Goal: Check status: Check status

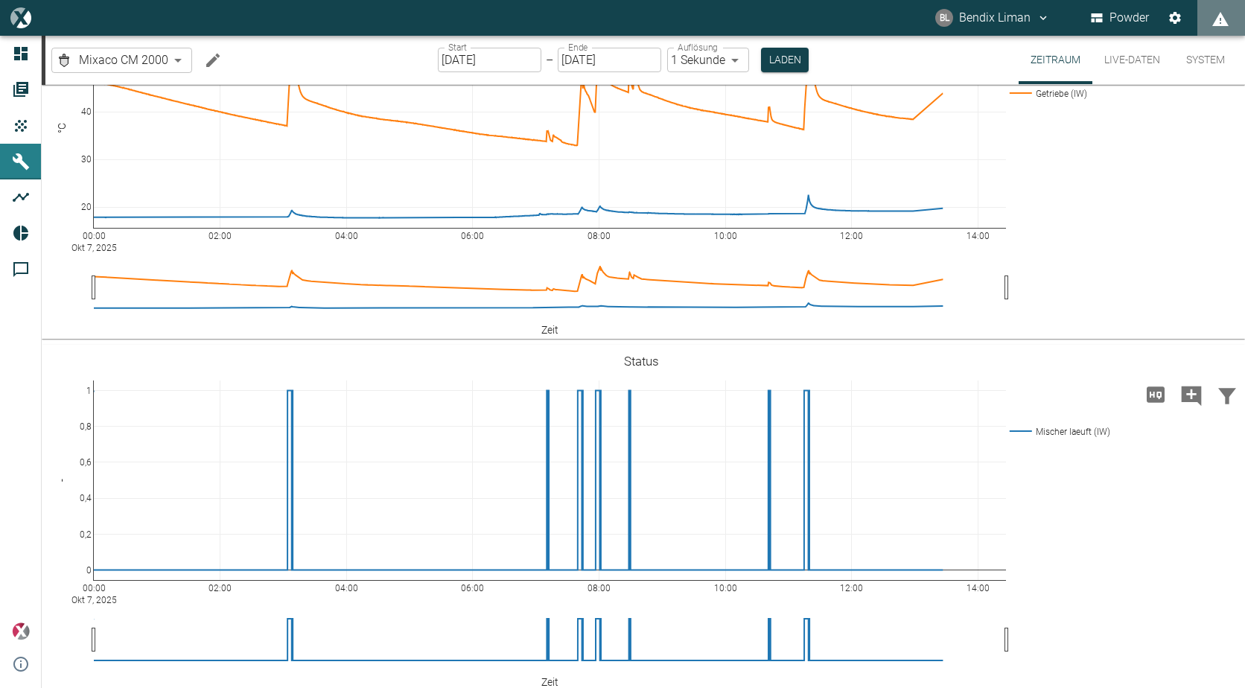
scroll to position [447, 0]
click at [476, 55] on input "07.10.2025" at bounding box center [490, 60] width 104 height 25
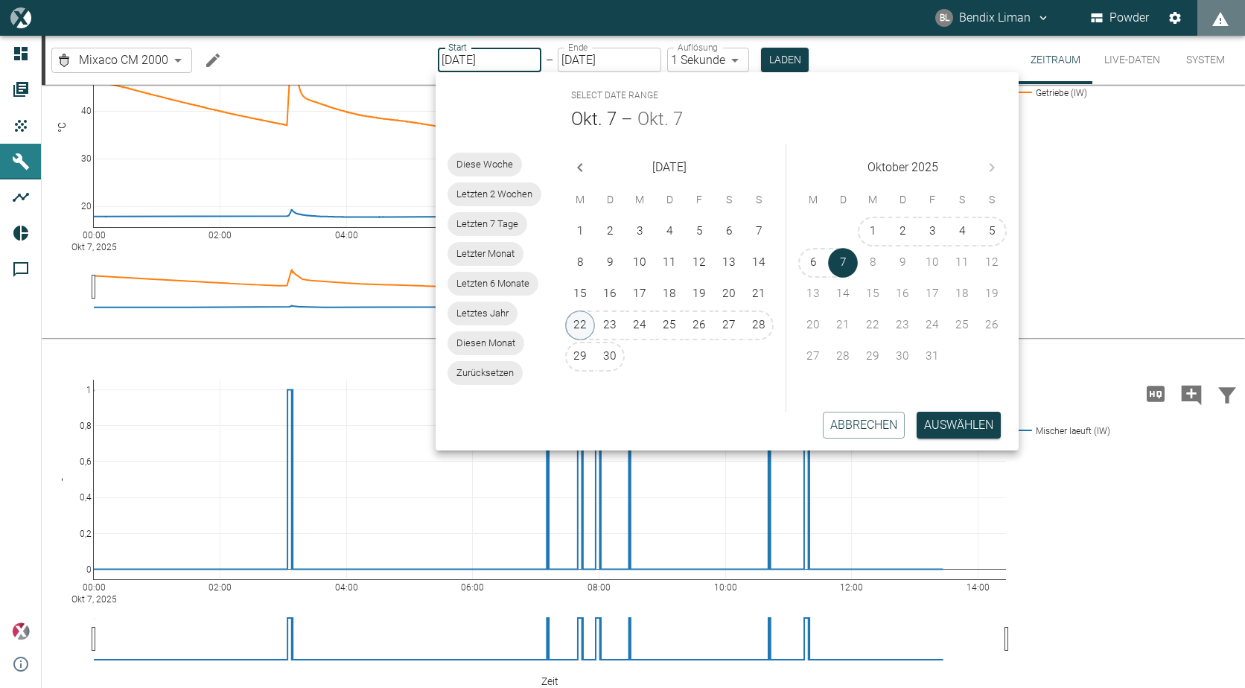
click at [583, 325] on button "22" at bounding box center [580, 326] width 30 height 30
type input "22.09.2025"
type input "2min"
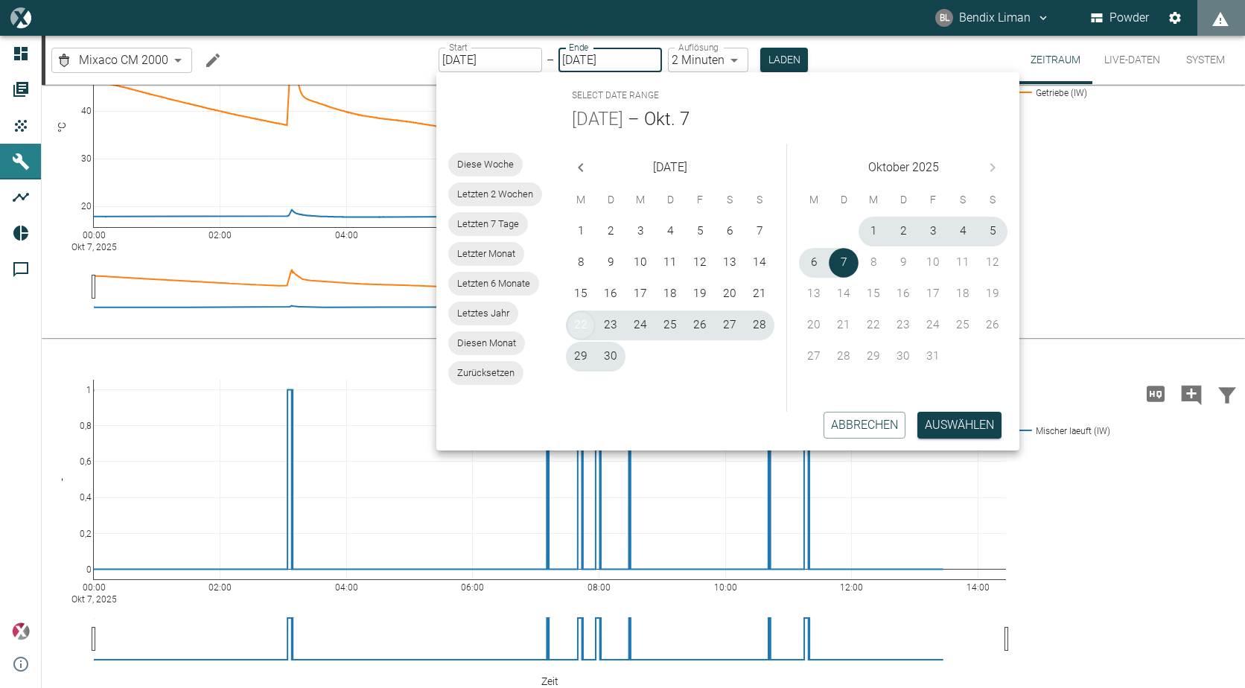
click at [583, 325] on button "22" at bounding box center [581, 326] width 30 height 30
type input "22.09.2025"
type input "1sec"
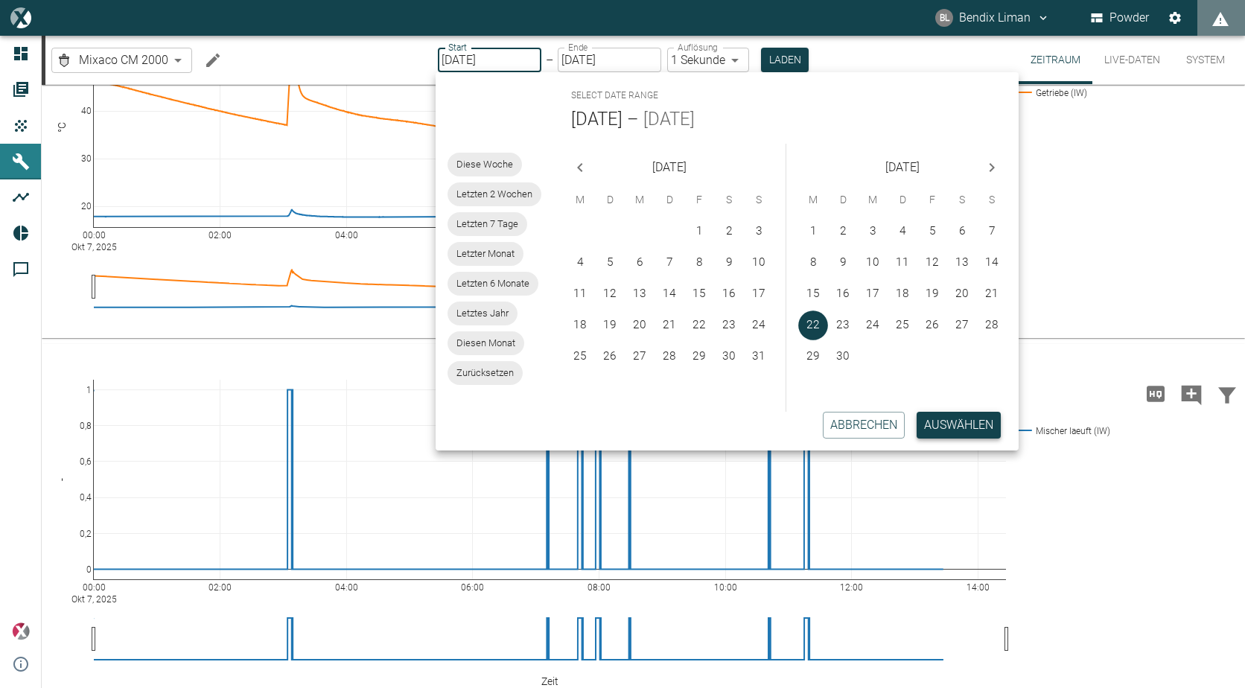
click at [947, 415] on button "Auswählen" at bounding box center [959, 425] width 84 height 27
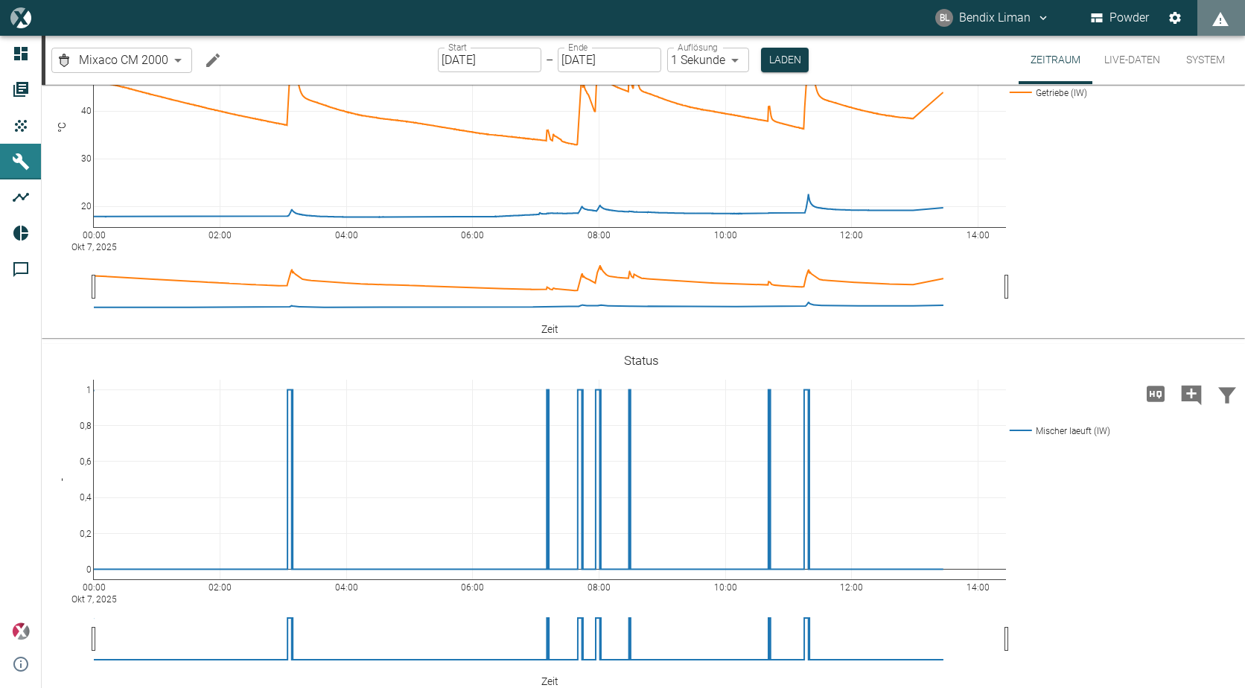
click at [782, 47] on div "Start 22.09.2025 Start – Ende 22.09.2025 Ende Auflösung 1 Sekunde 1sec Auflösun…" at bounding box center [623, 60] width 371 height 48
click at [783, 57] on button "Laden" at bounding box center [785, 60] width 48 height 25
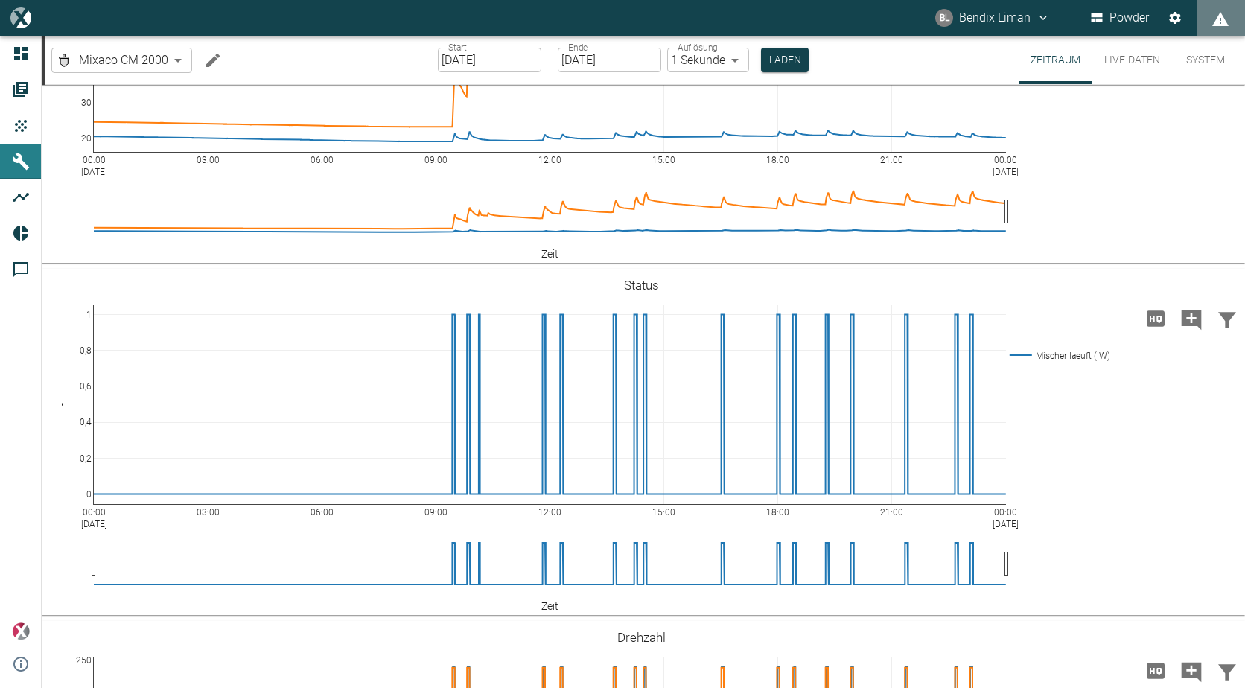
scroll to position [521, 0]
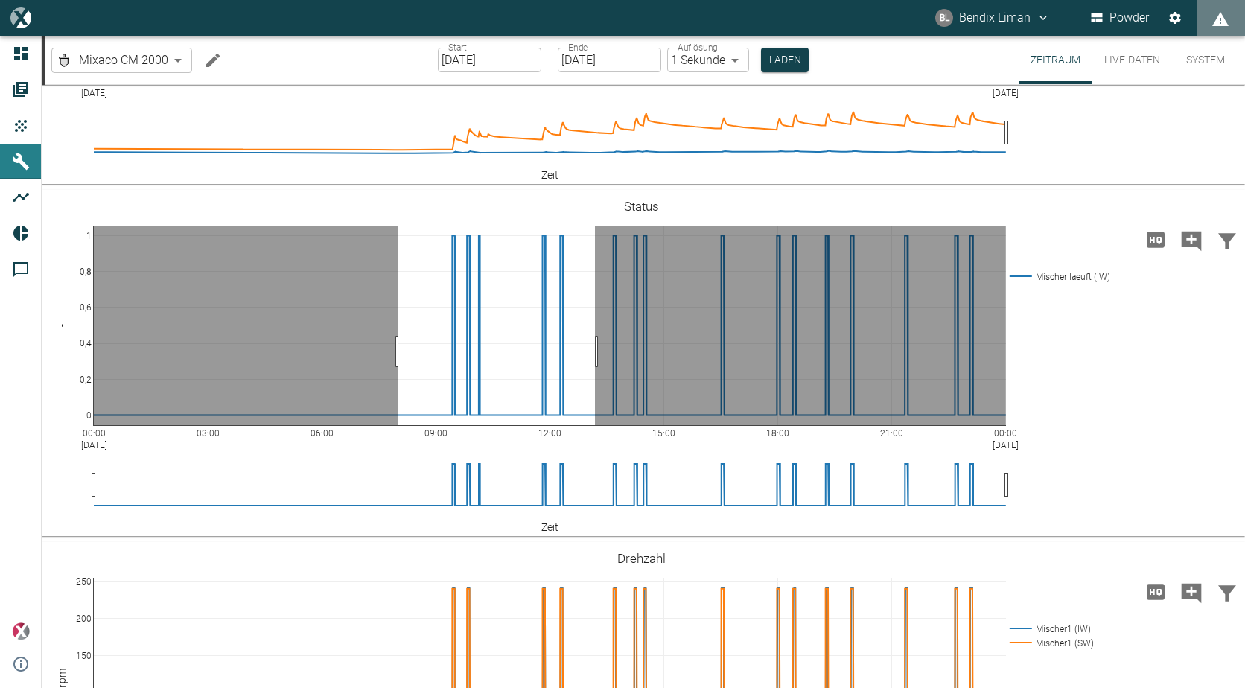
drag, startPoint x: 398, startPoint y: 431, endPoint x: 595, endPoint y: 425, distance: 196.7
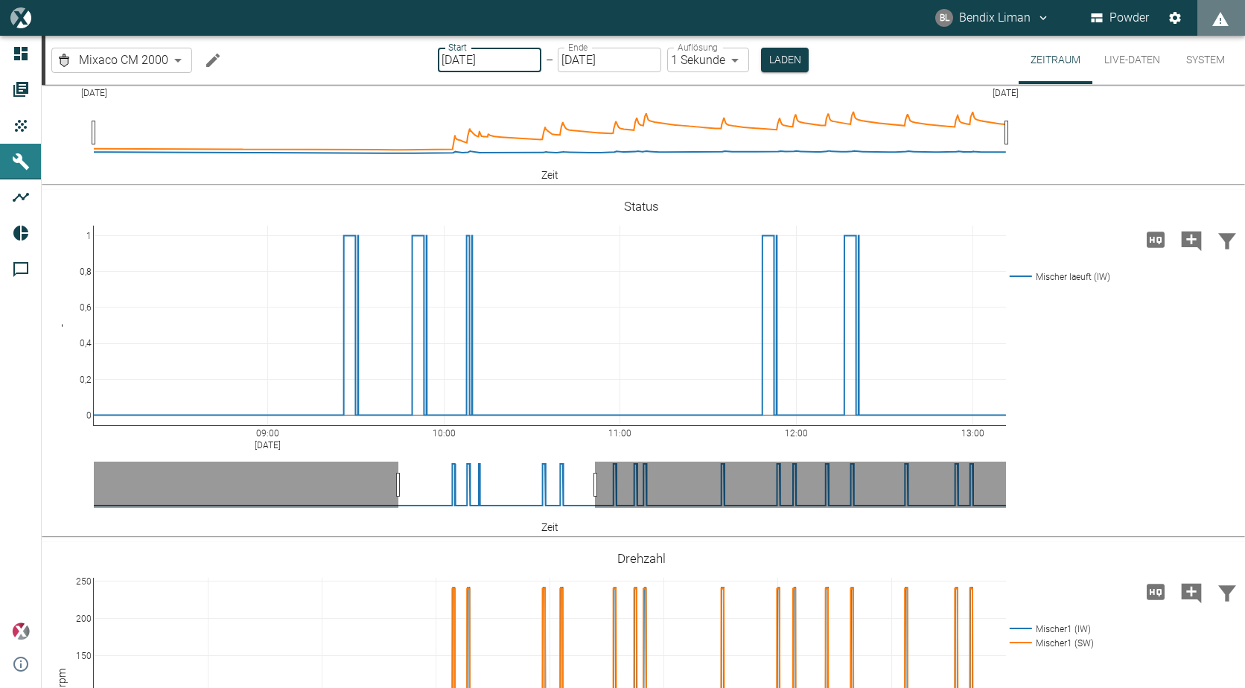
click at [517, 63] on input "22.09.2025" at bounding box center [490, 60] width 104 height 25
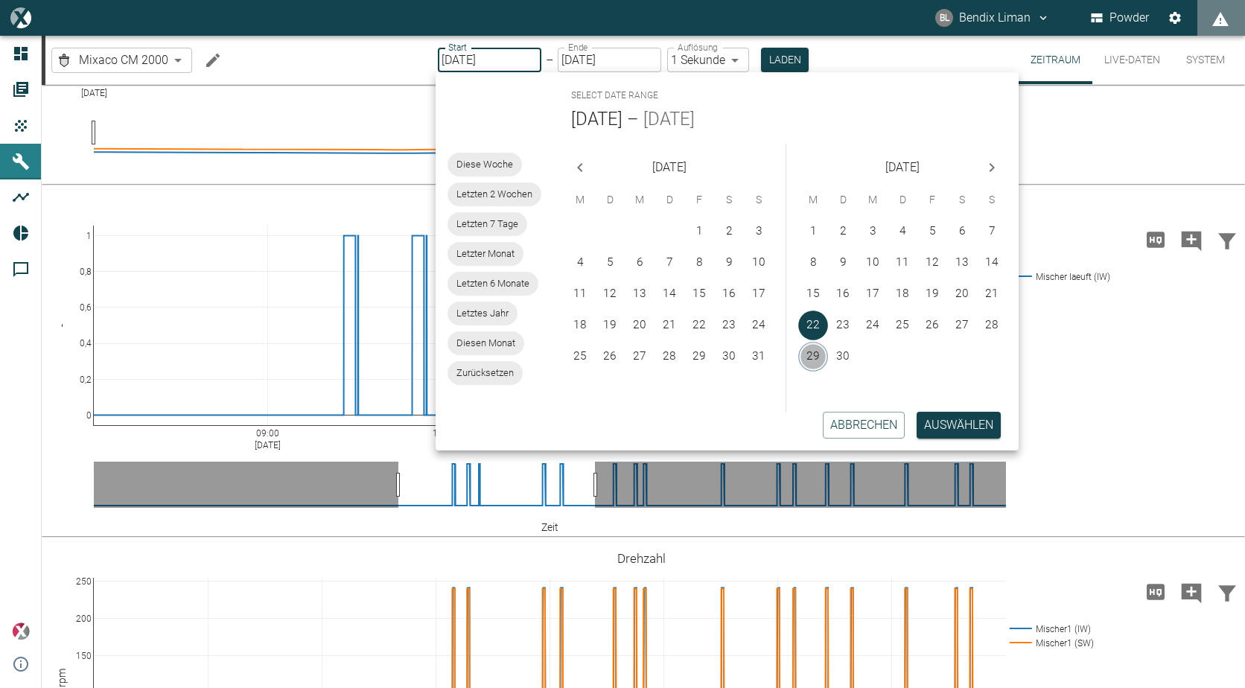
click at [810, 358] on button "29" at bounding box center [813, 357] width 30 height 30
type input "29.09.2025"
type input "DD.MM.YYYY"
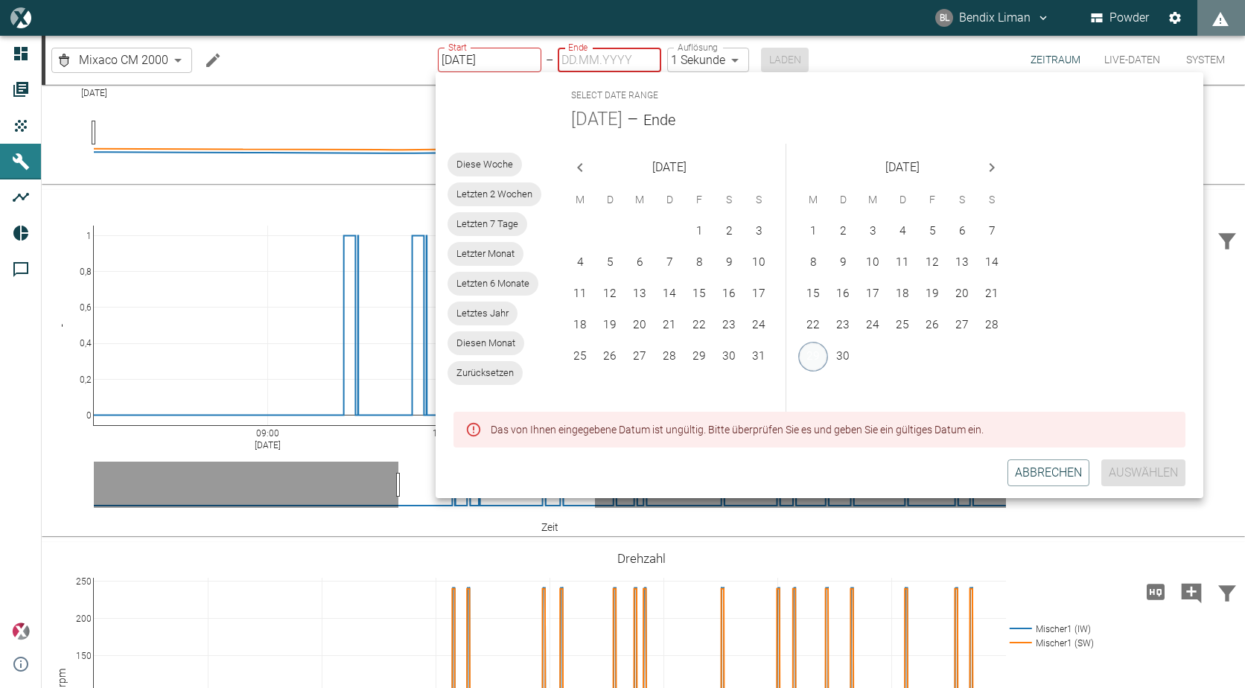
click at [810, 358] on button "29" at bounding box center [813, 357] width 30 height 30
type input "29.09.2025"
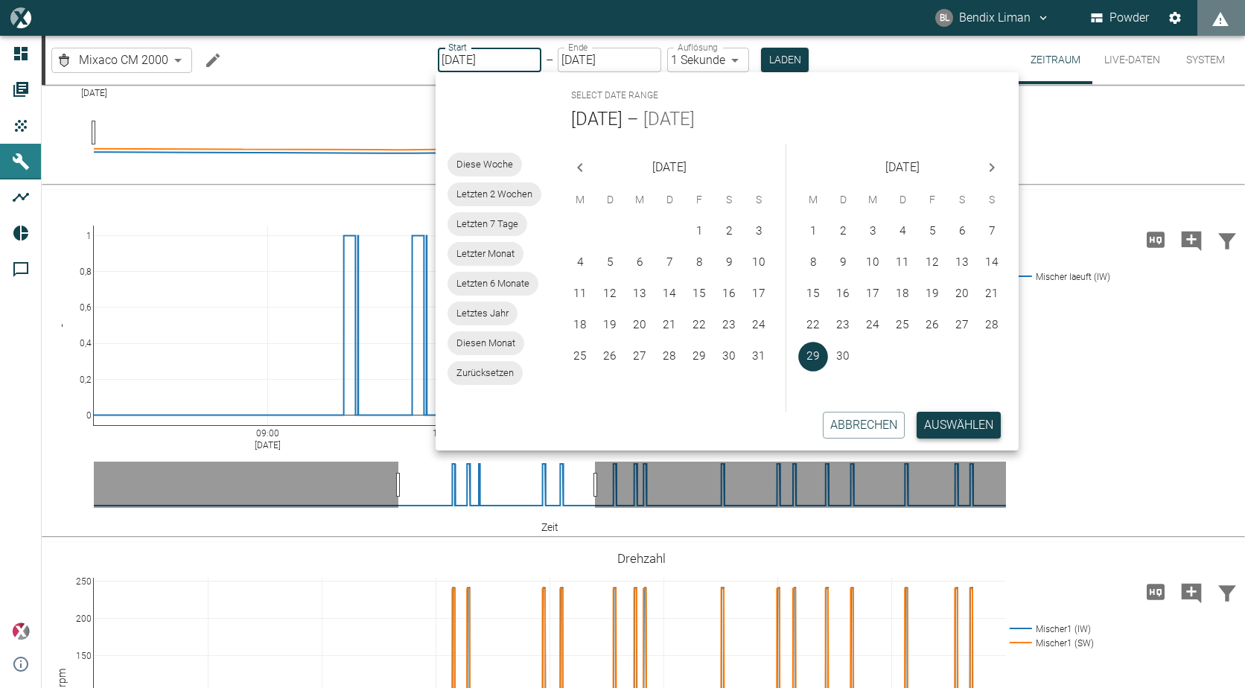
click at [964, 416] on button "Auswählen" at bounding box center [959, 425] width 84 height 27
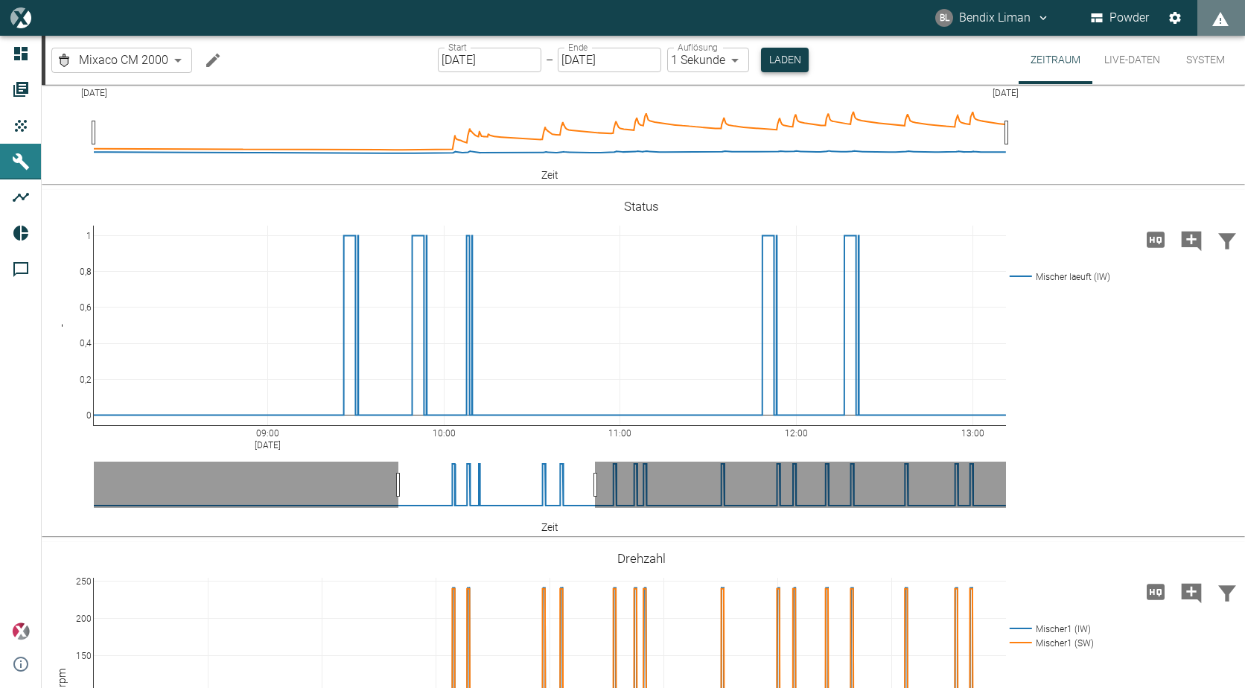
click at [796, 57] on button "Laden" at bounding box center [785, 60] width 48 height 25
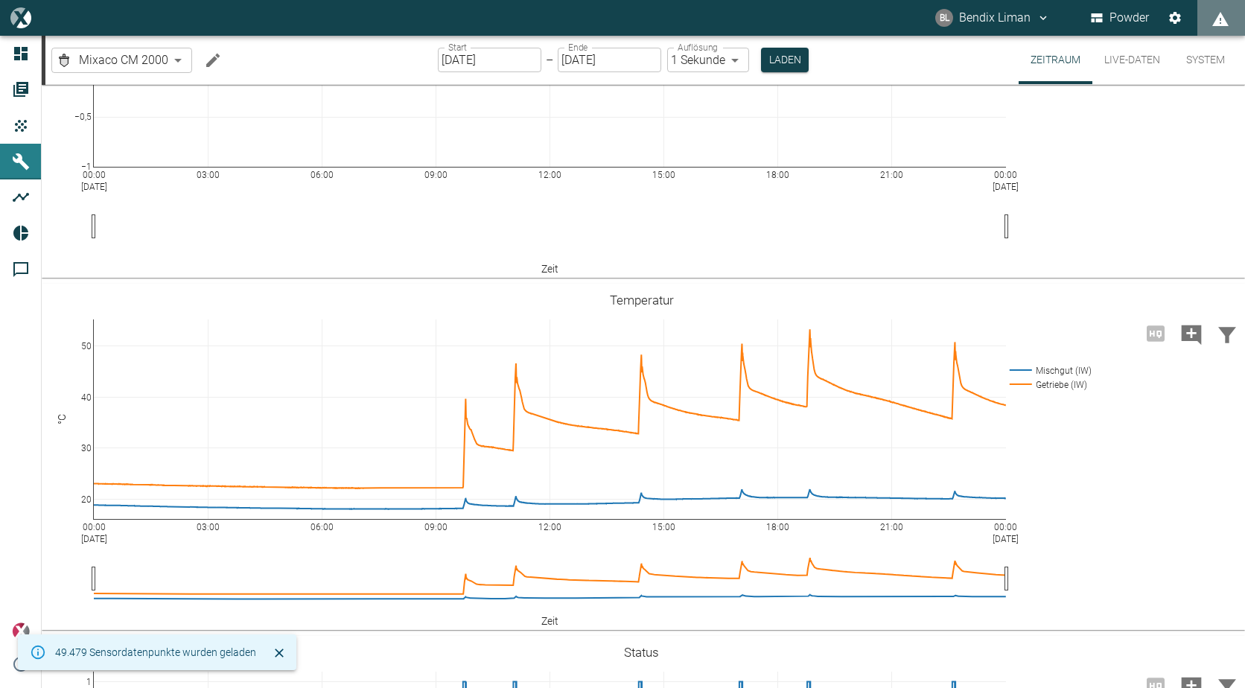
scroll to position [521, 0]
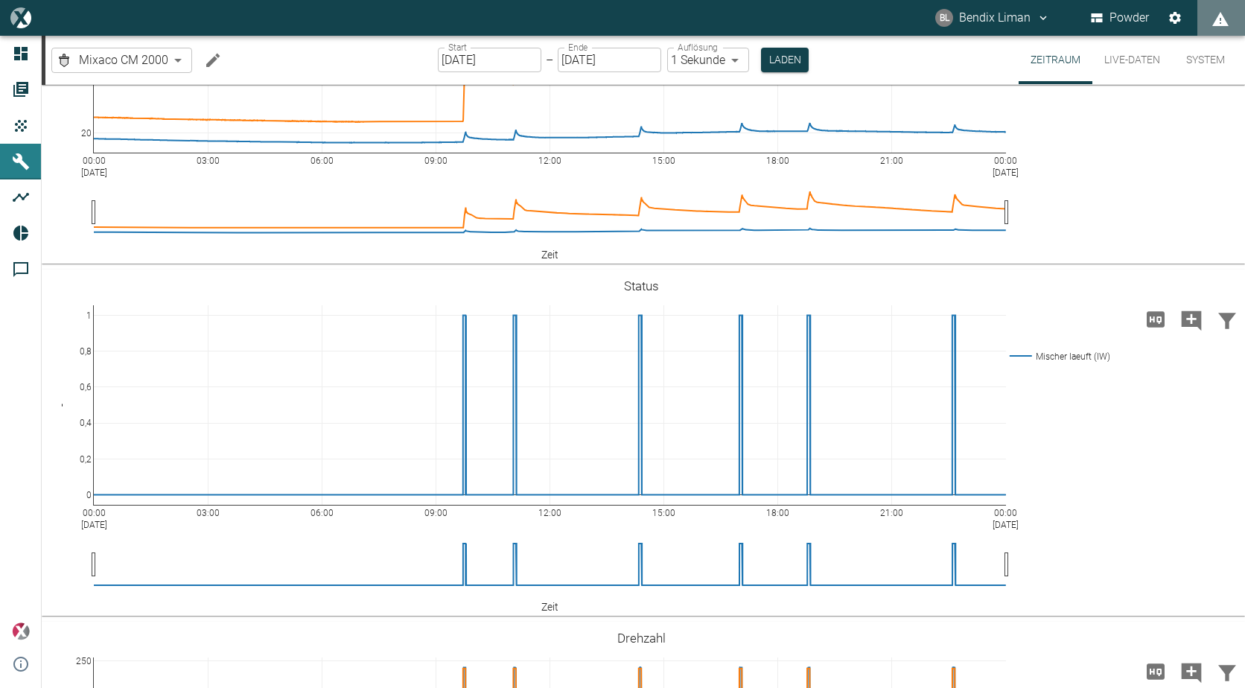
click at [171, 63] on body "BL Bendix Liman Powder Dashboard Aufträge Produkte Maschinen Analysen Reports K…" at bounding box center [622, 344] width 1245 height 688
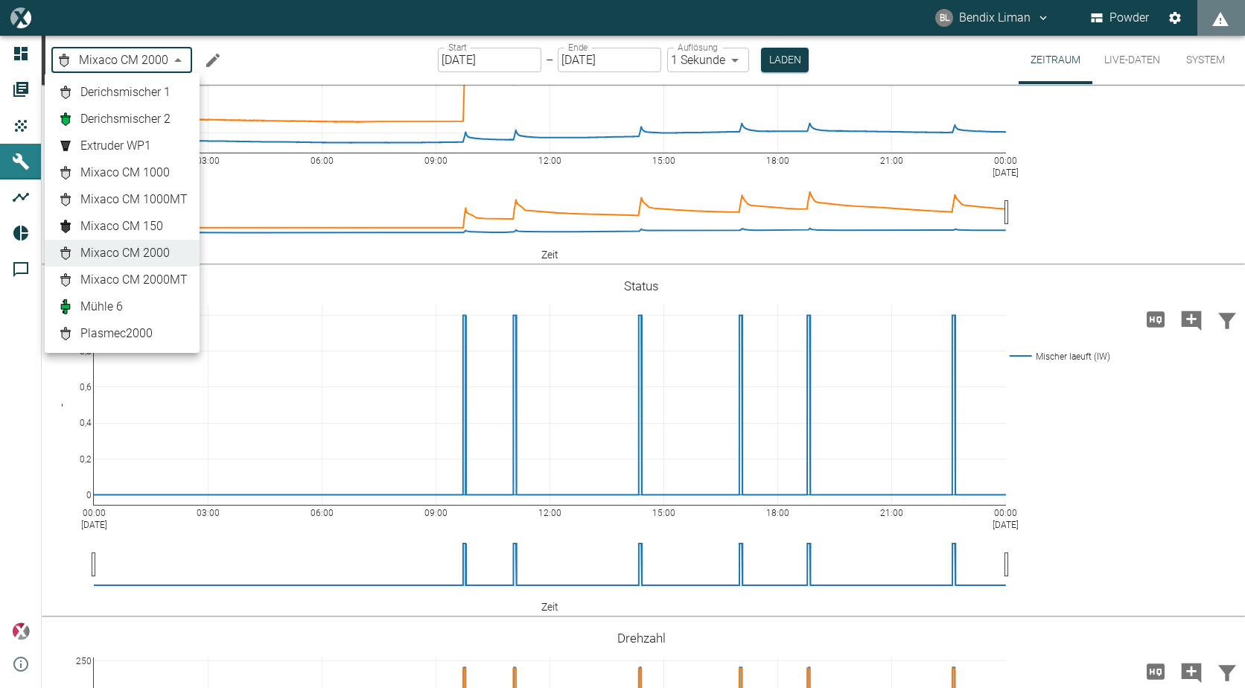
click at [33, 162] on div at bounding box center [622, 344] width 1245 height 688
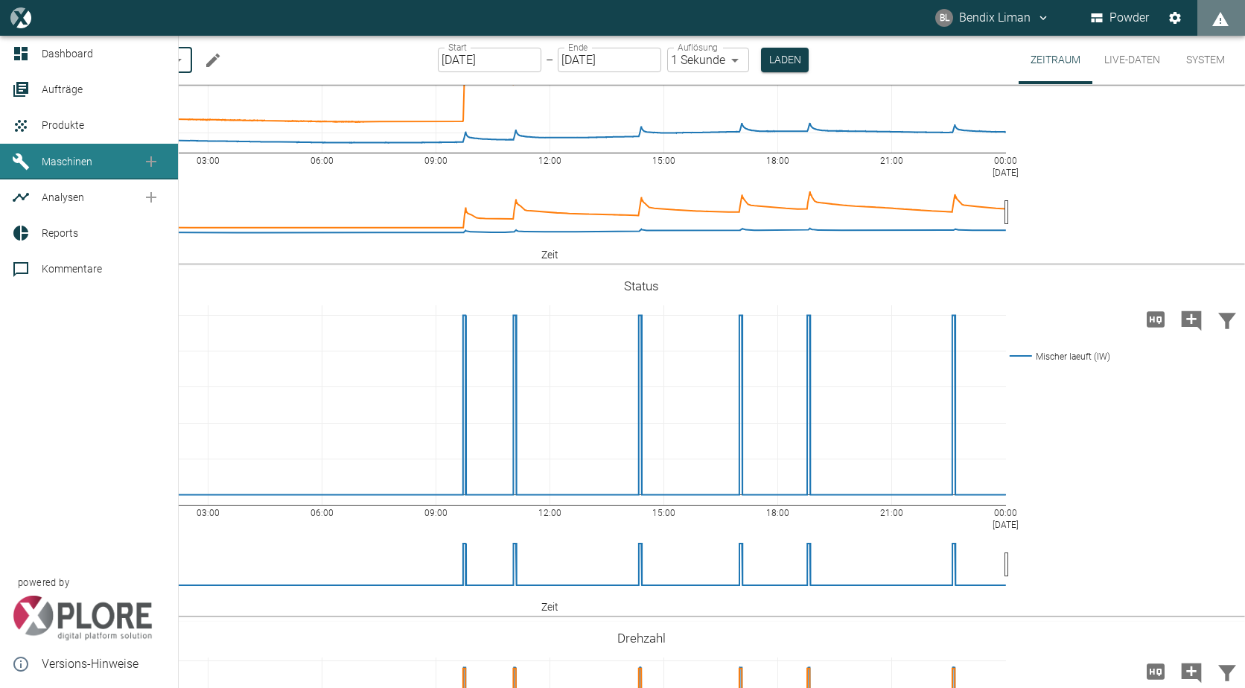
click at [22, 164] on icon at bounding box center [21, 161] width 16 height 16
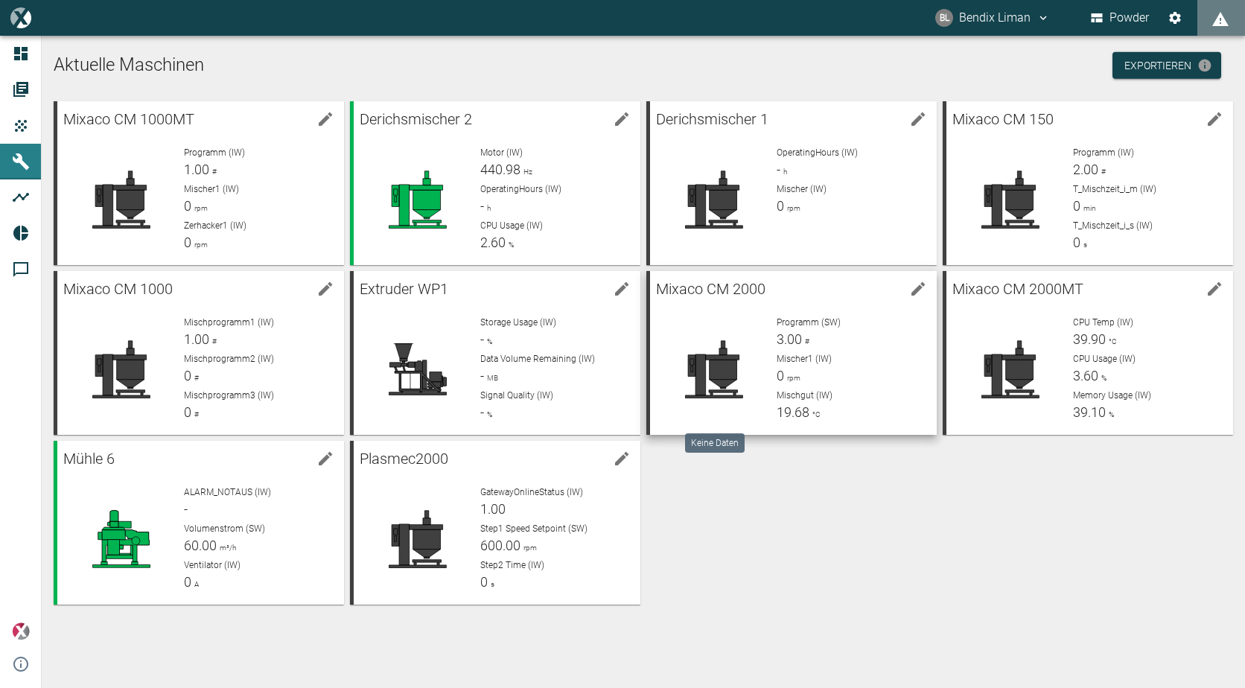
click at [721, 360] on icon at bounding box center [713, 369] width 57 height 57
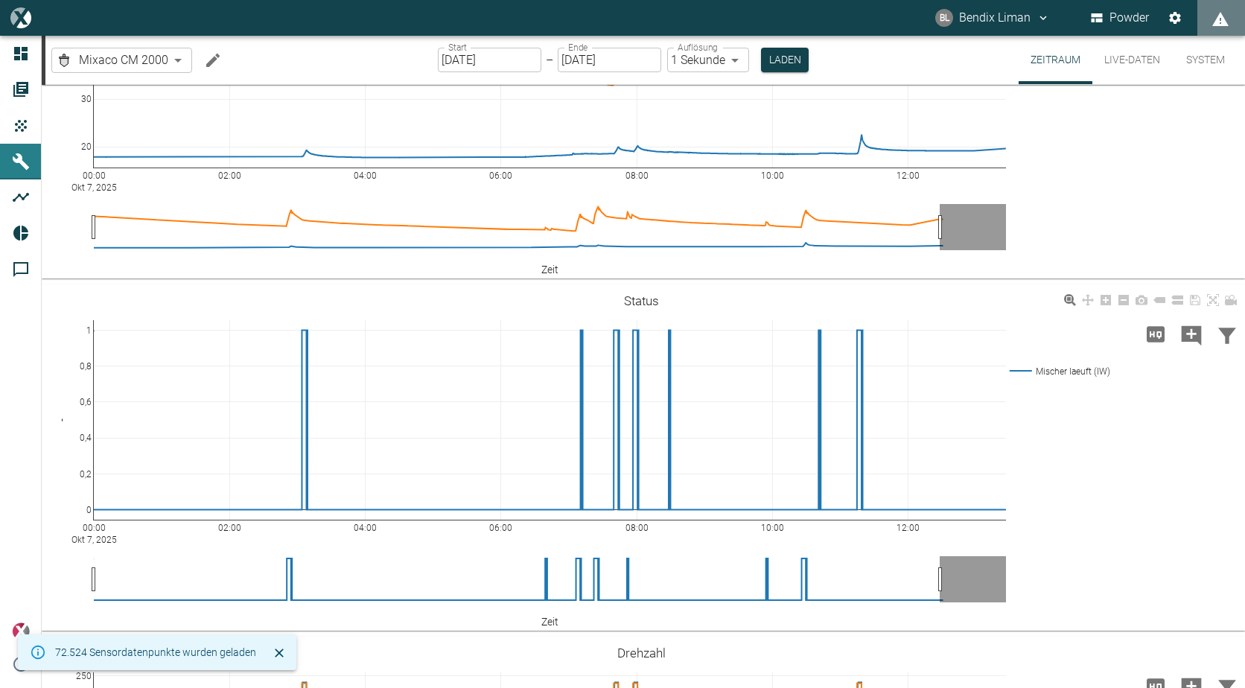
scroll to position [521, 0]
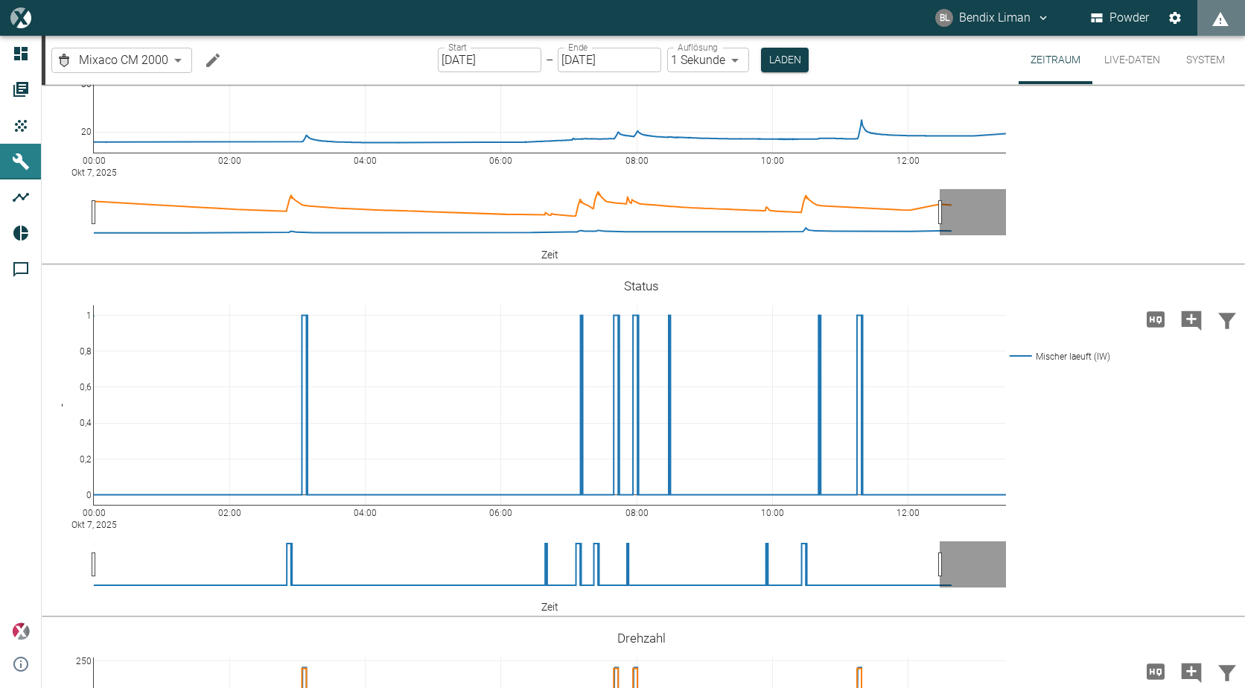
click at [530, 60] on input "07.10.2025" at bounding box center [490, 60] width 104 height 25
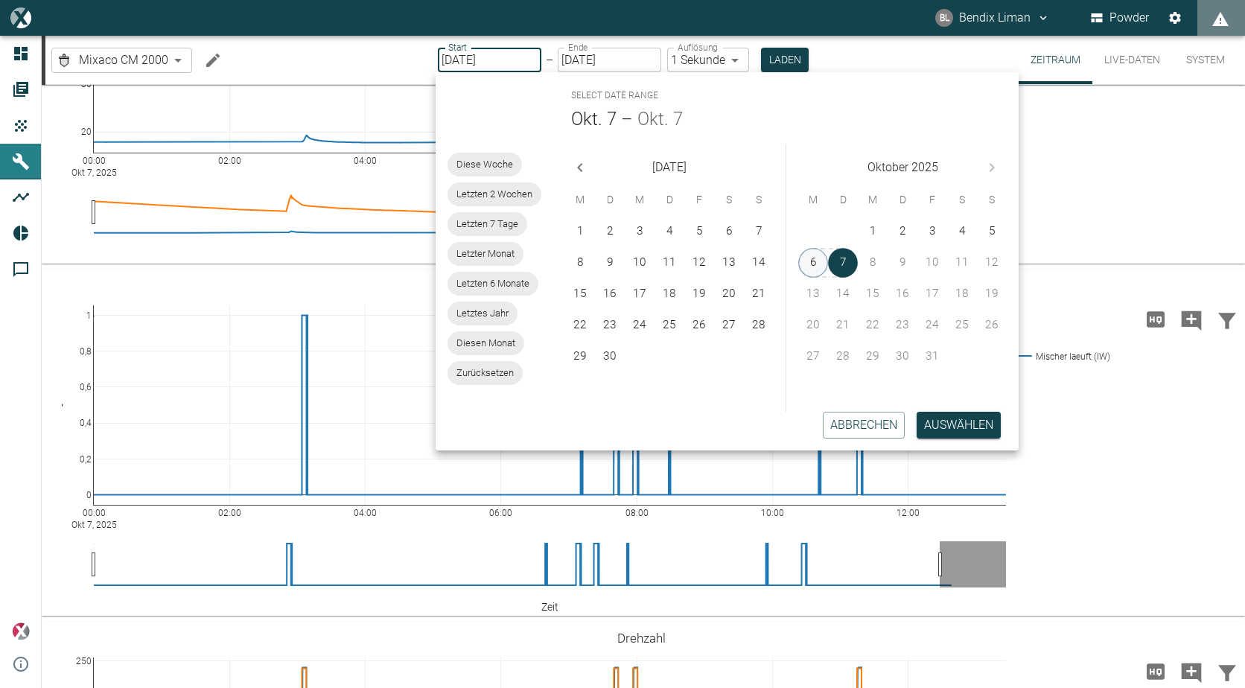
click at [822, 260] on button "6" at bounding box center [813, 263] width 30 height 30
type input "[DATE]"
type input "2min"
click at [804, 252] on button "6" at bounding box center [814, 263] width 30 height 30
type input "[DATE]"
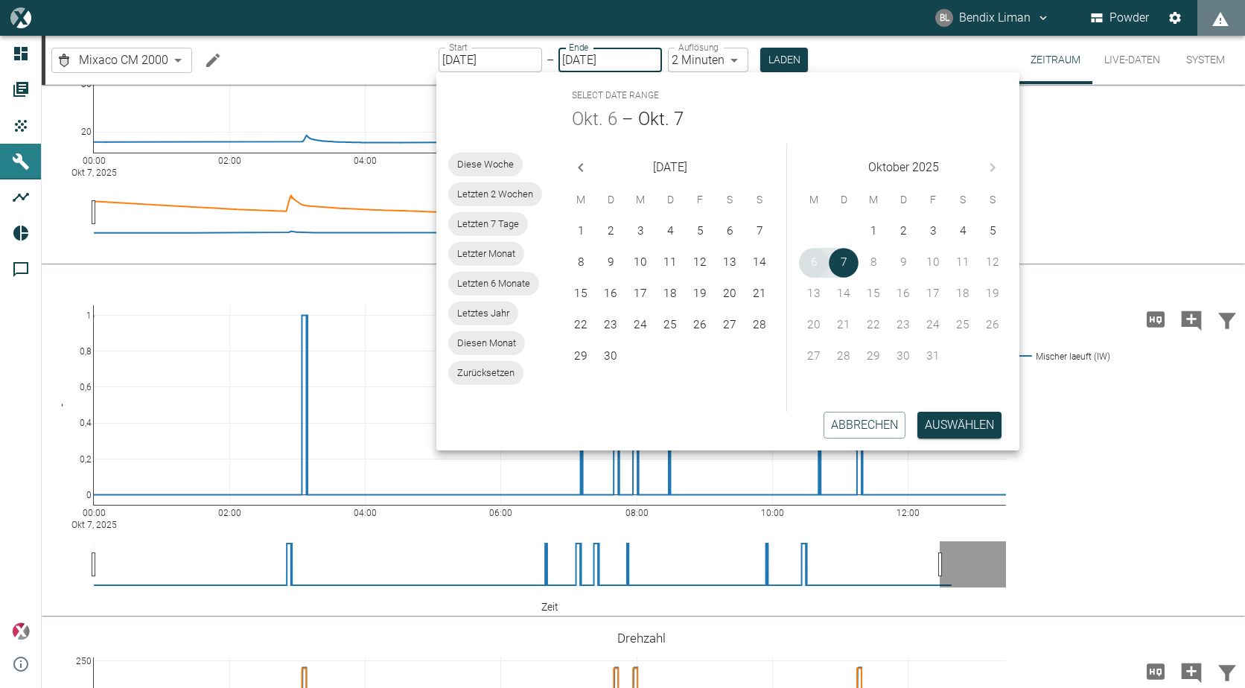
type input "1sec"
click at [812, 262] on button "6" at bounding box center [813, 263] width 30 height 30
click at [942, 426] on button "Auswählen" at bounding box center [959, 425] width 84 height 27
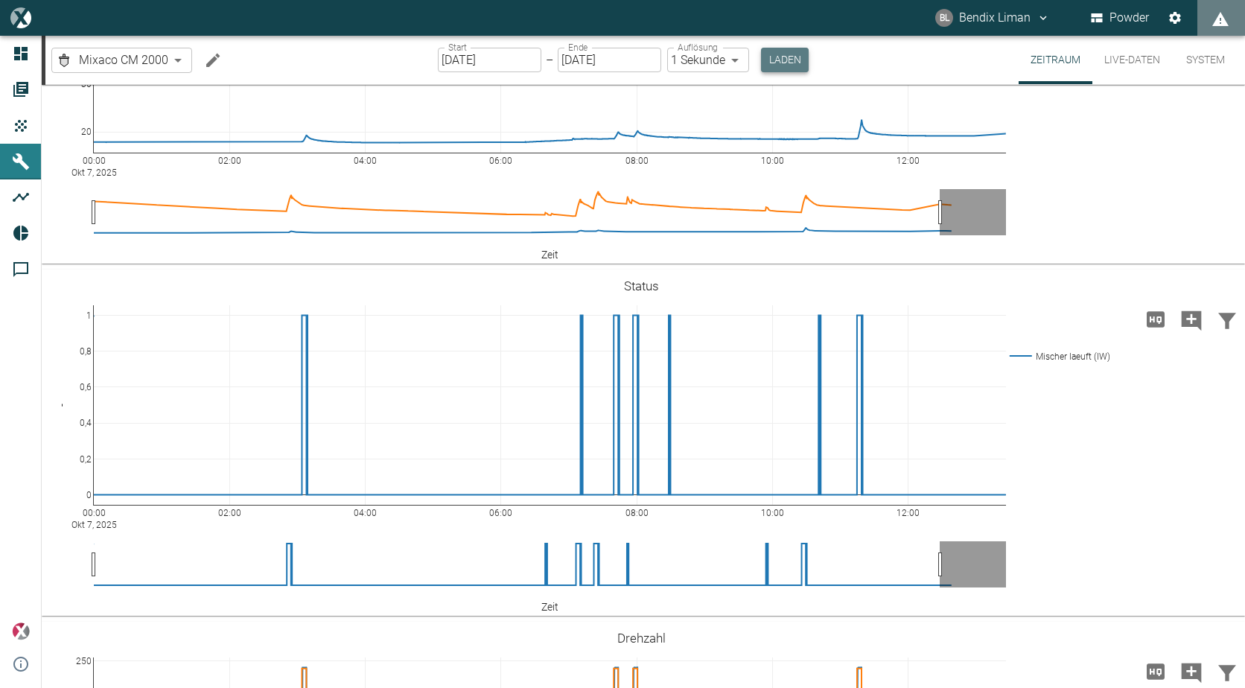
click at [766, 63] on button "Laden" at bounding box center [785, 60] width 48 height 25
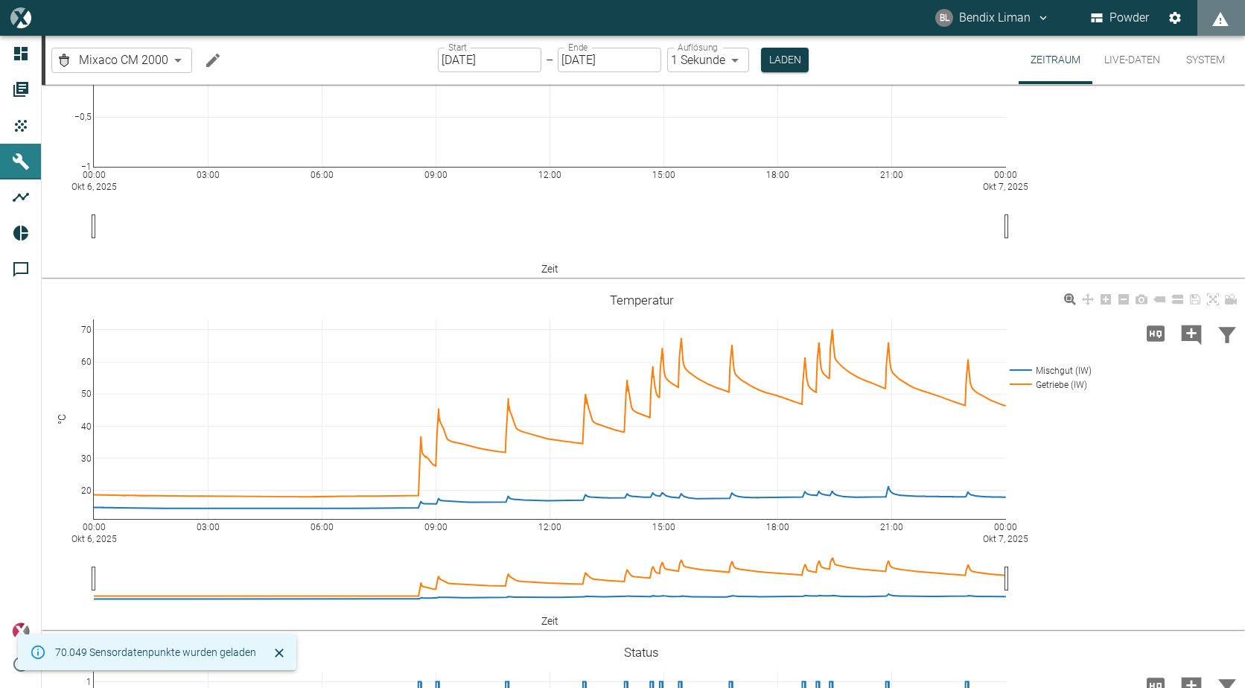
scroll to position [521, 0]
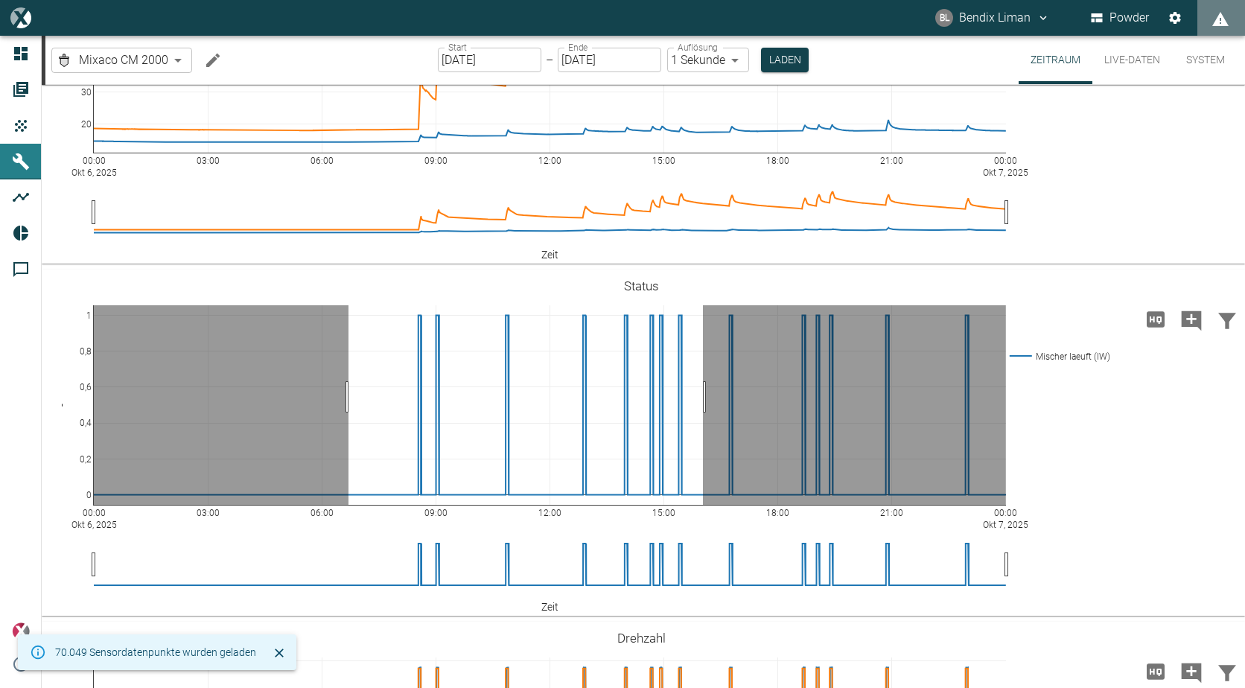
drag, startPoint x: 348, startPoint y: 397, endPoint x: 703, endPoint y: 392, distance: 354.5
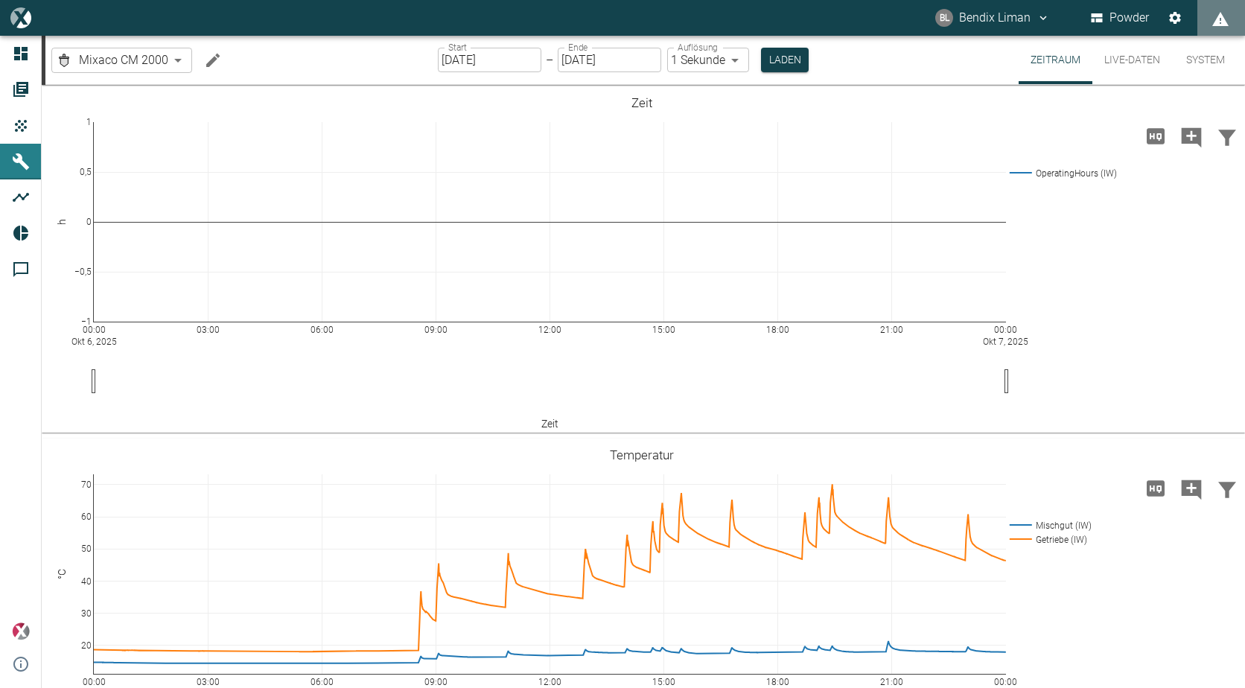
scroll to position [521, 0]
